Goal: Find specific page/section: Find specific page/section

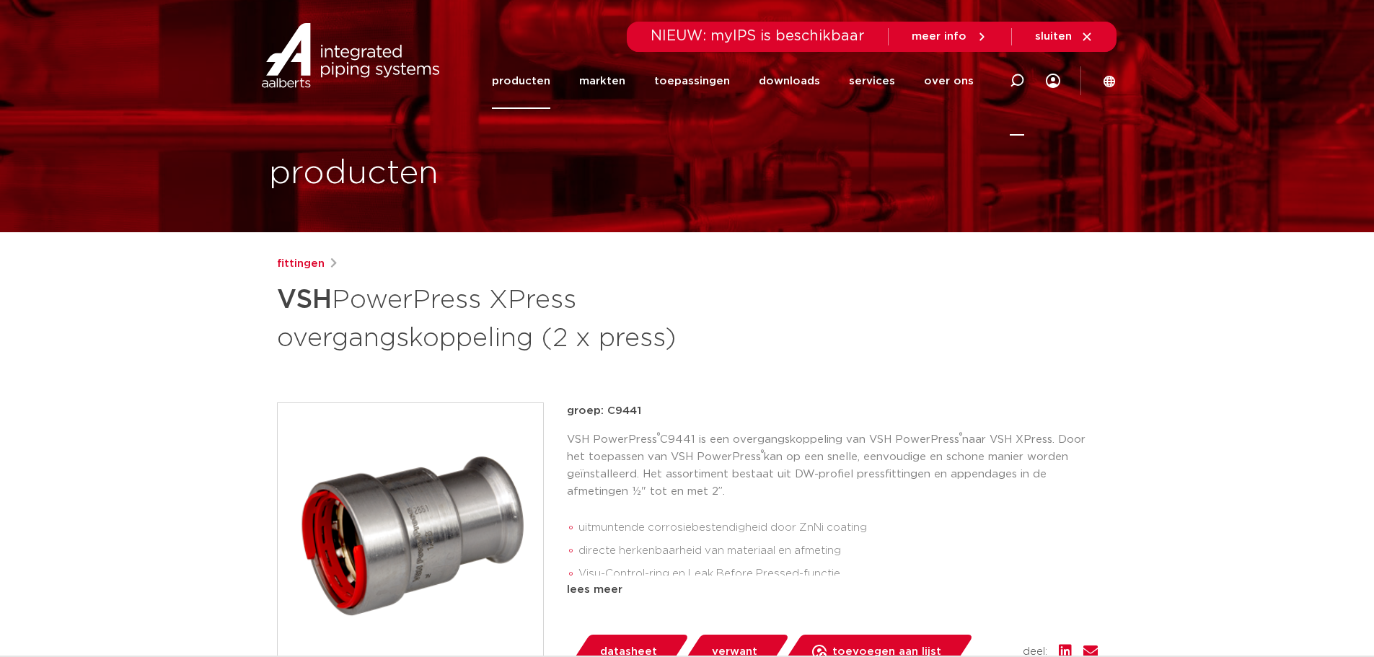
click at [1023, 87] on icon at bounding box center [1017, 81] width 14 height 14
click at [796, 77] on input "Zoeken" at bounding box center [800, 78] width 454 height 29
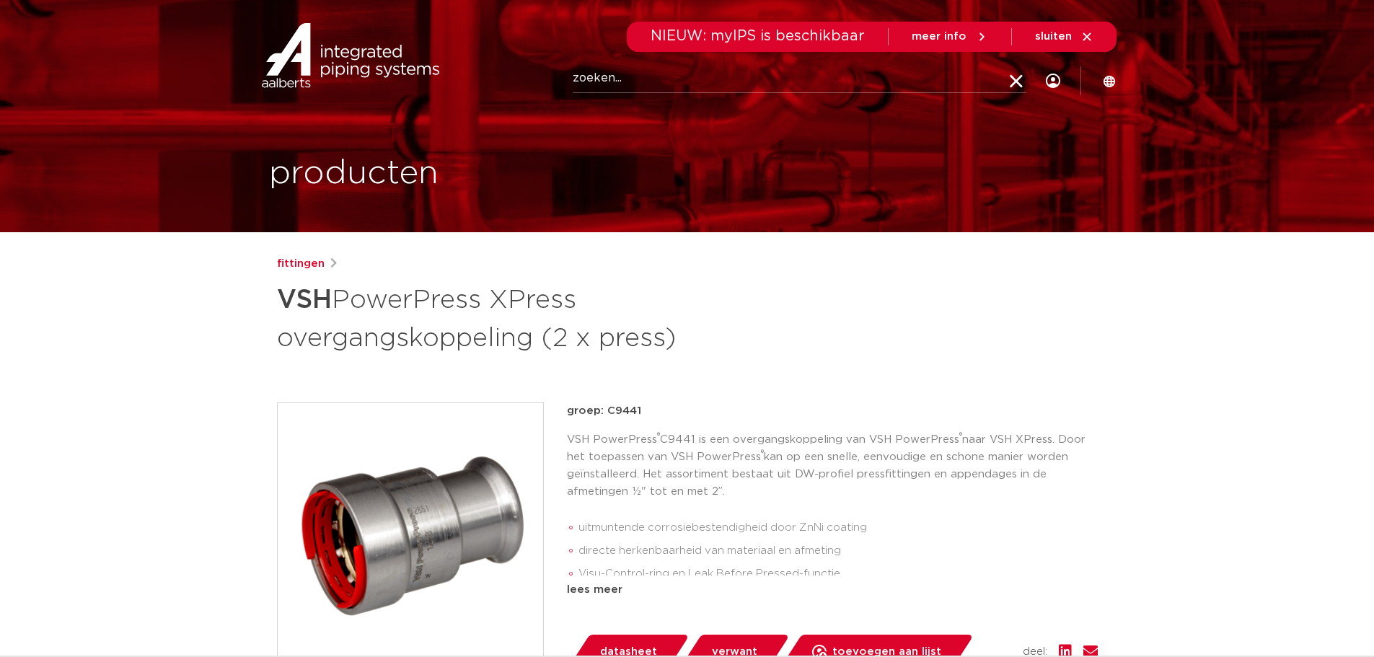
click at [796, 77] on input "Zoeken" at bounding box center [800, 78] width 454 height 29
type input "C1008"
click button "Zoeken" at bounding box center [0, 0] width 0 height 0
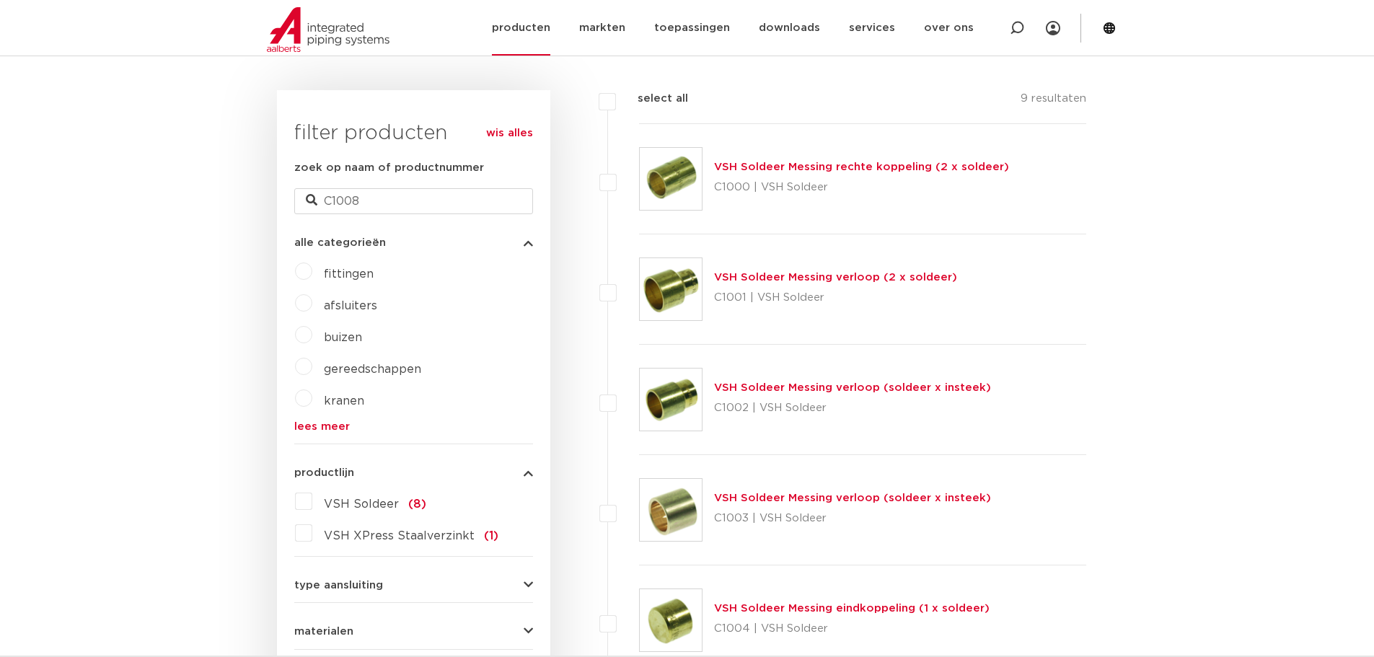
scroll to position [361, 0]
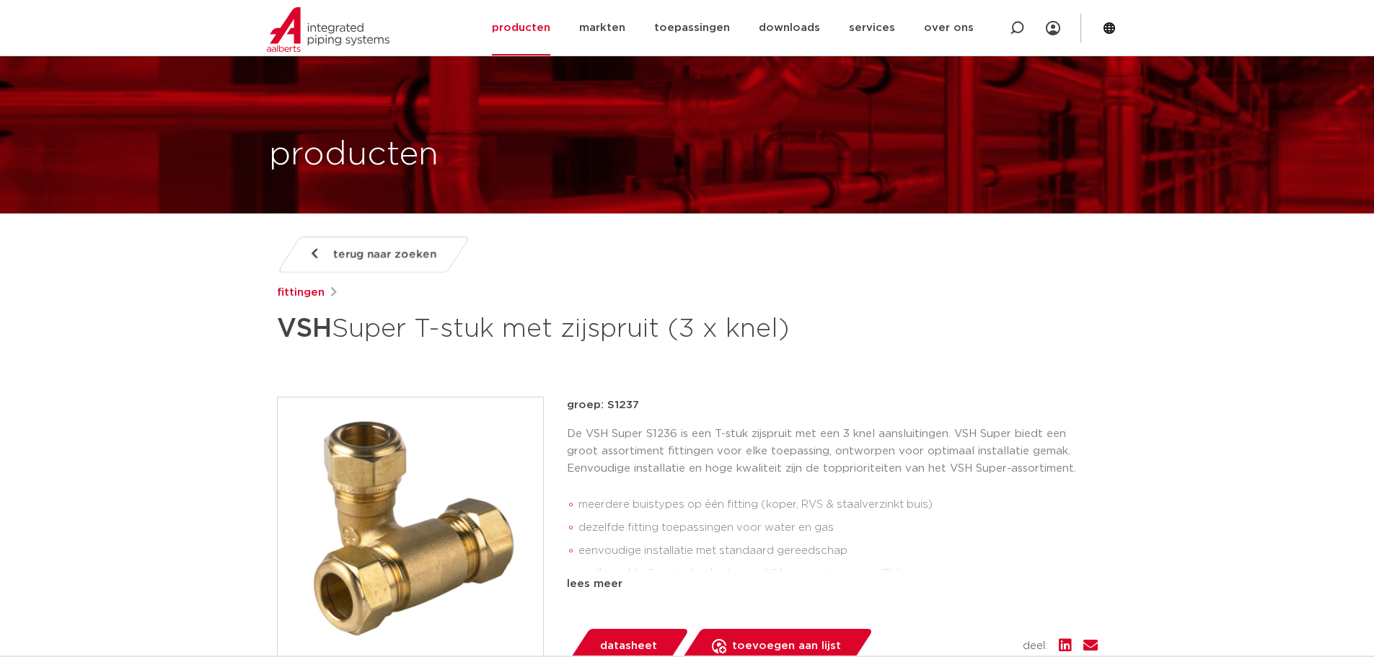
scroll to position [216, 0]
